Goal: Task Accomplishment & Management: Manage account settings

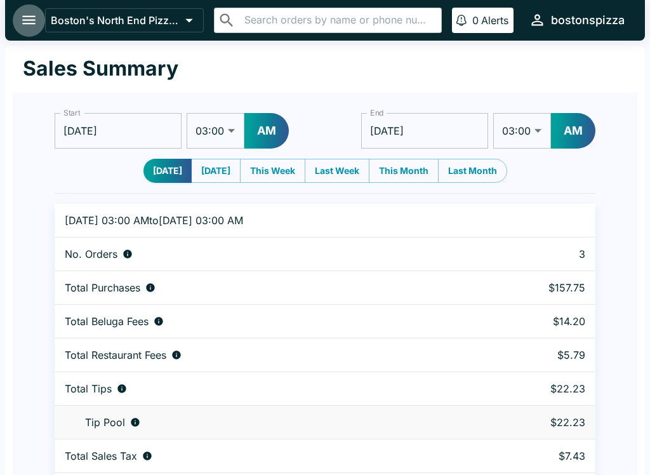
select select "03:00"
click at [34, 12] on icon "open drawer" at bounding box center [28, 19] width 17 height 17
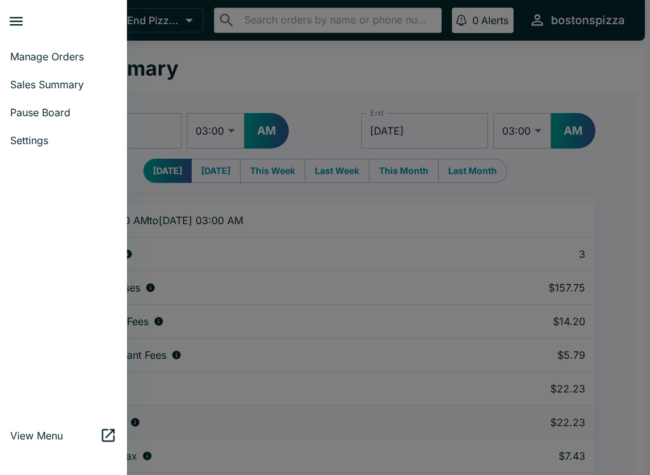
click at [62, 53] on span "Manage Orders" at bounding box center [63, 56] width 107 height 13
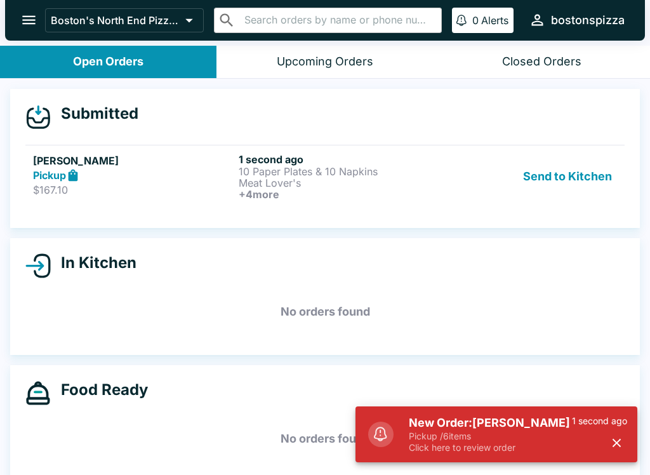
click at [522, 428] on h5 "New Order: [PERSON_NAME]" at bounding box center [490, 422] width 163 height 15
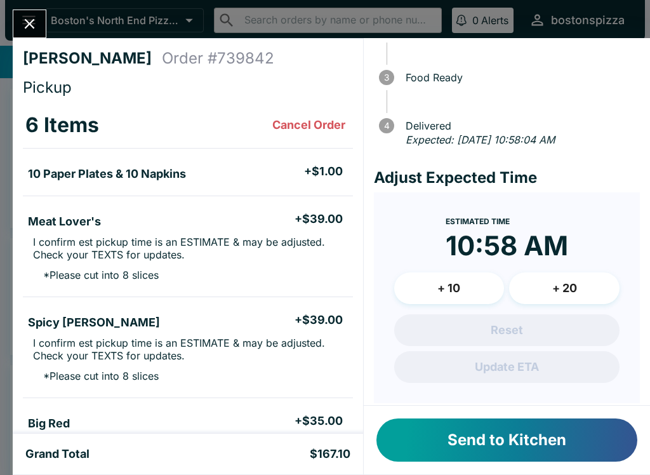
scroll to position [110, 0]
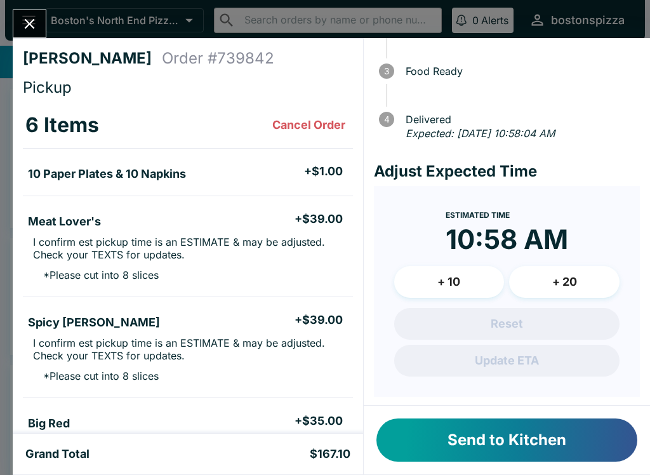
click at [576, 282] on button "+ 20" at bounding box center [564, 282] width 110 height 32
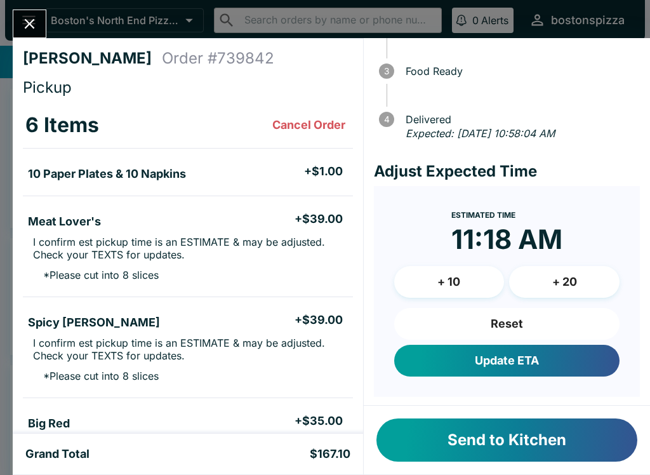
click at [587, 277] on button "+ 20" at bounding box center [564, 282] width 110 height 32
click at [477, 273] on button "+ 10" at bounding box center [449, 282] width 110 height 32
click at [558, 355] on button "Update ETA" at bounding box center [506, 361] width 225 height 32
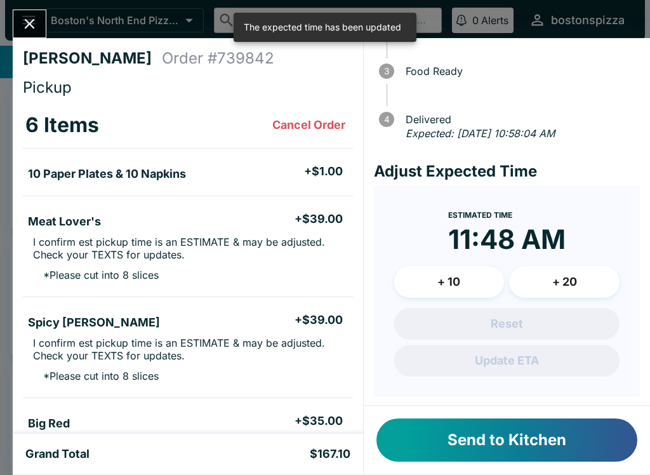
click at [566, 442] on button "Send to Kitchen" at bounding box center [506, 439] width 261 height 43
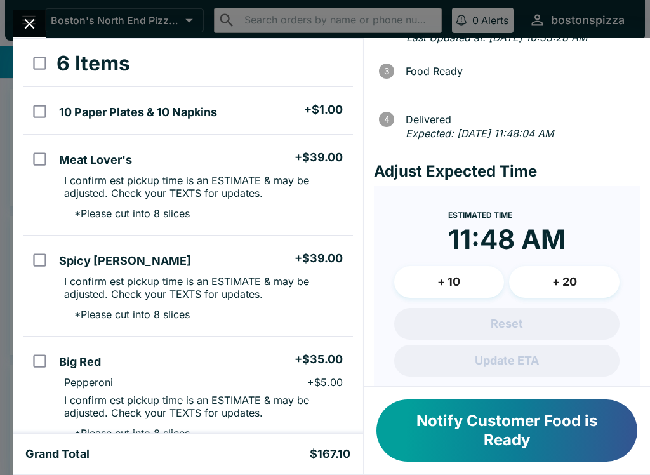
scroll to position [63, 0]
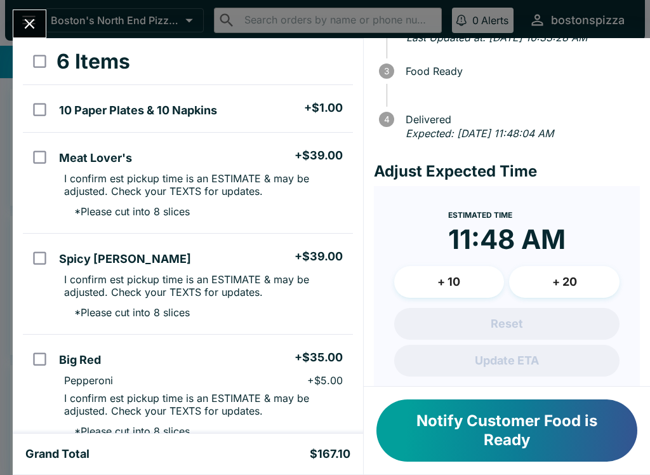
click at [17, 16] on button "Close" at bounding box center [29, 23] width 32 height 27
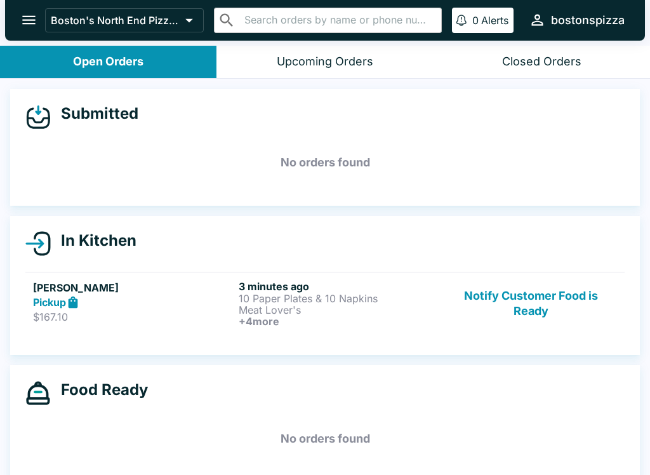
click at [178, 292] on h5 "[PERSON_NAME]" at bounding box center [133, 287] width 201 height 15
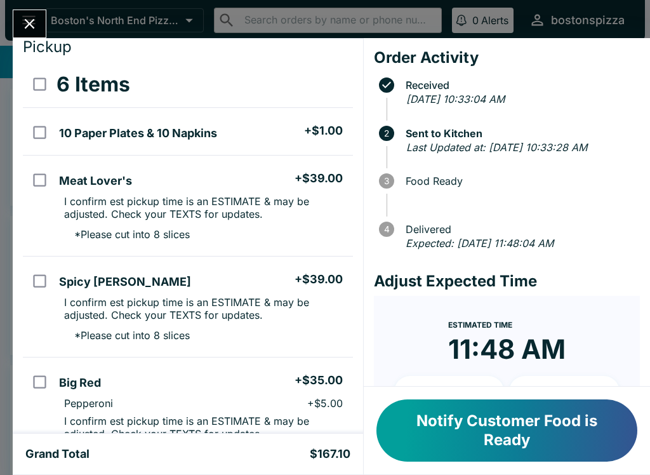
click at [50, 11] on div "[PERSON_NAME] Order # 739842 Pickup 6 Items 10 Paper Plates & 10 Napkins + $1.0…" at bounding box center [325, 237] width 650 height 475
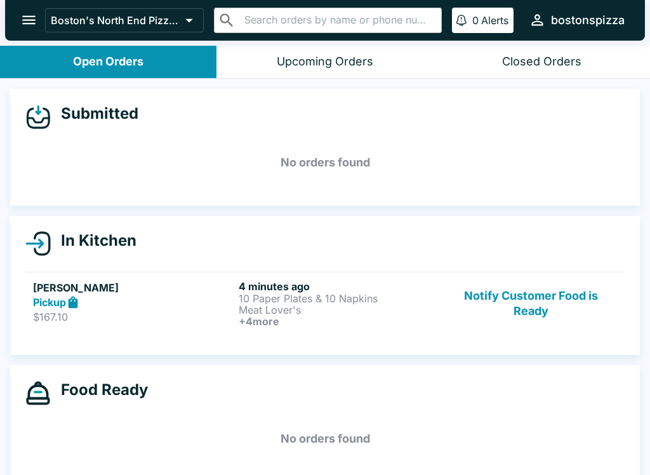
click at [43, 8] on div "Boston's North End Pizza Bakery ​ ​ 0 Alerts bostonspizza" at bounding box center [325, 20] width 640 height 41
click at [29, 26] on icon "open drawer" at bounding box center [28, 19] width 17 height 17
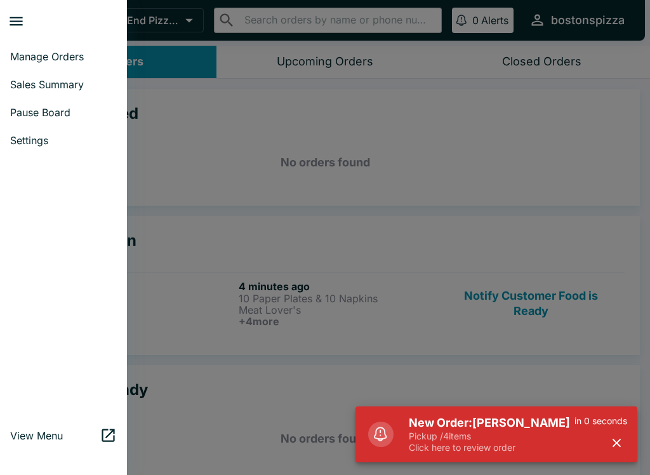
click at [495, 443] on p "Click here to review order" at bounding box center [492, 447] width 166 height 11
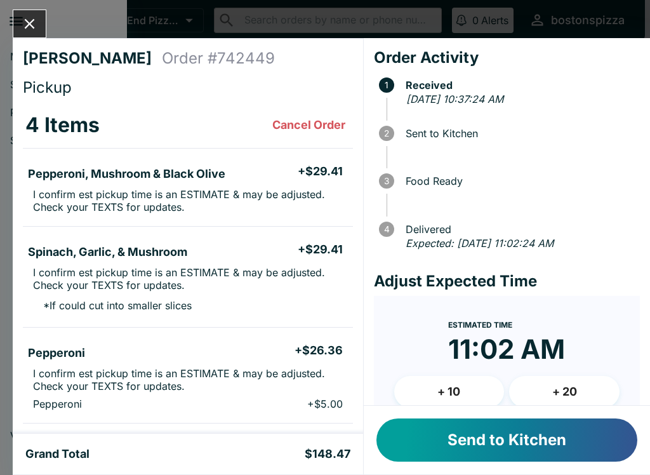
scroll to position [54, 0]
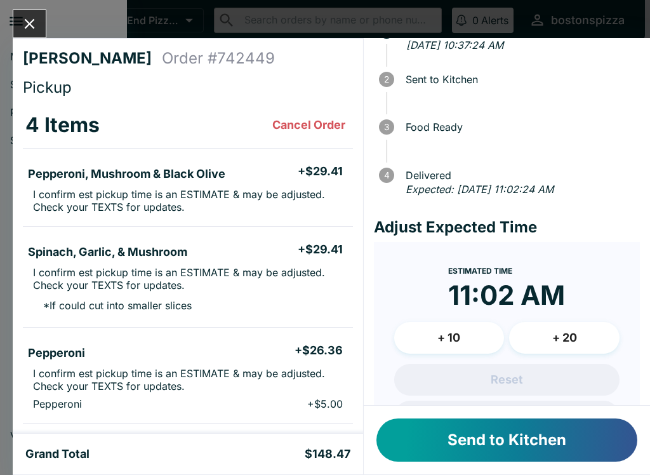
click at [578, 333] on button "+ 20" at bounding box center [564, 338] width 110 height 32
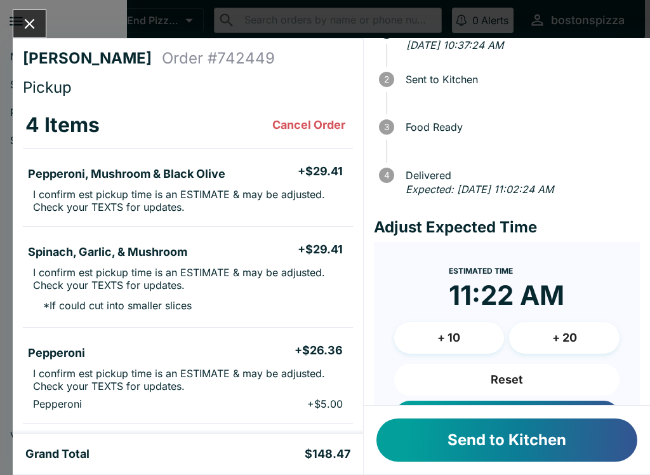
click at [578, 332] on button "+ 20" at bounding box center [564, 338] width 110 height 32
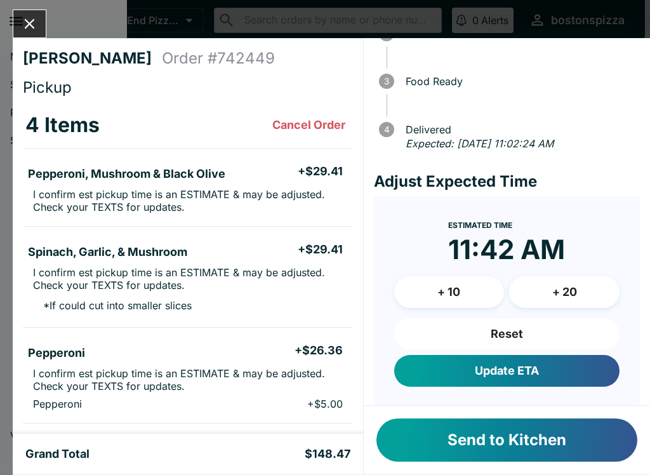
click at [541, 372] on button "Update ETA" at bounding box center [506, 371] width 225 height 32
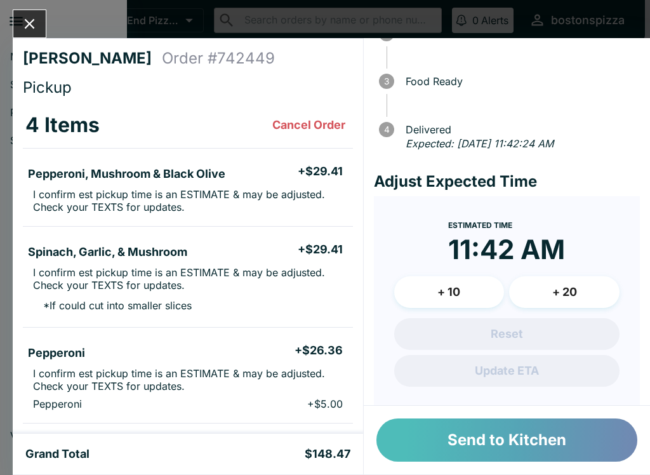
click at [520, 445] on button "Send to Kitchen" at bounding box center [506, 439] width 261 height 43
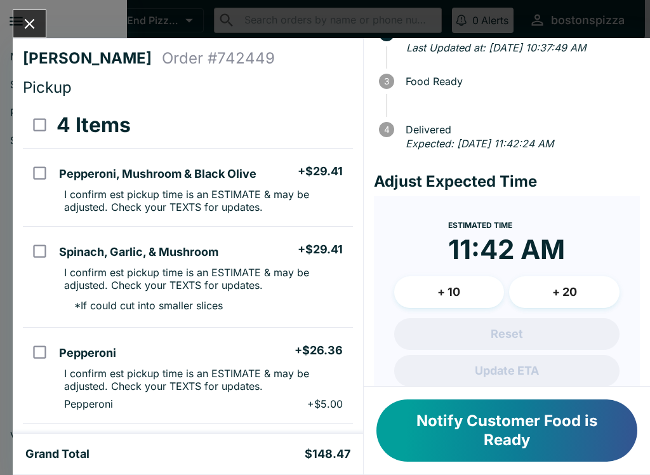
click at [30, 22] on icon "Close" at bounding box center [30, 24] width 10 height 10
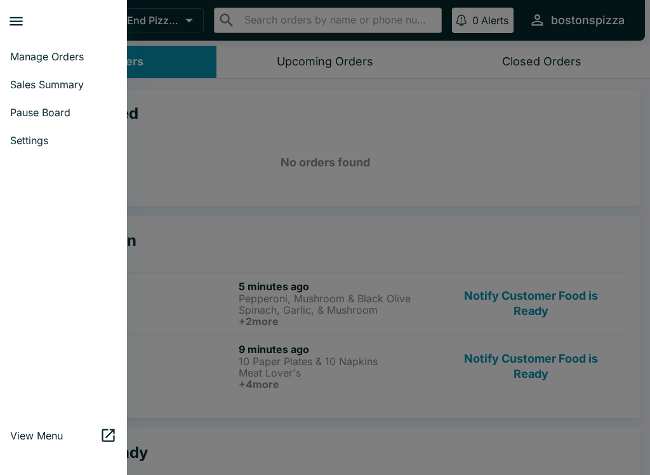
click at [323, 216] on div at bounding box center [325, 237] width 650 height 475
